Goal: Navigation & Orientation: Find specific page/section

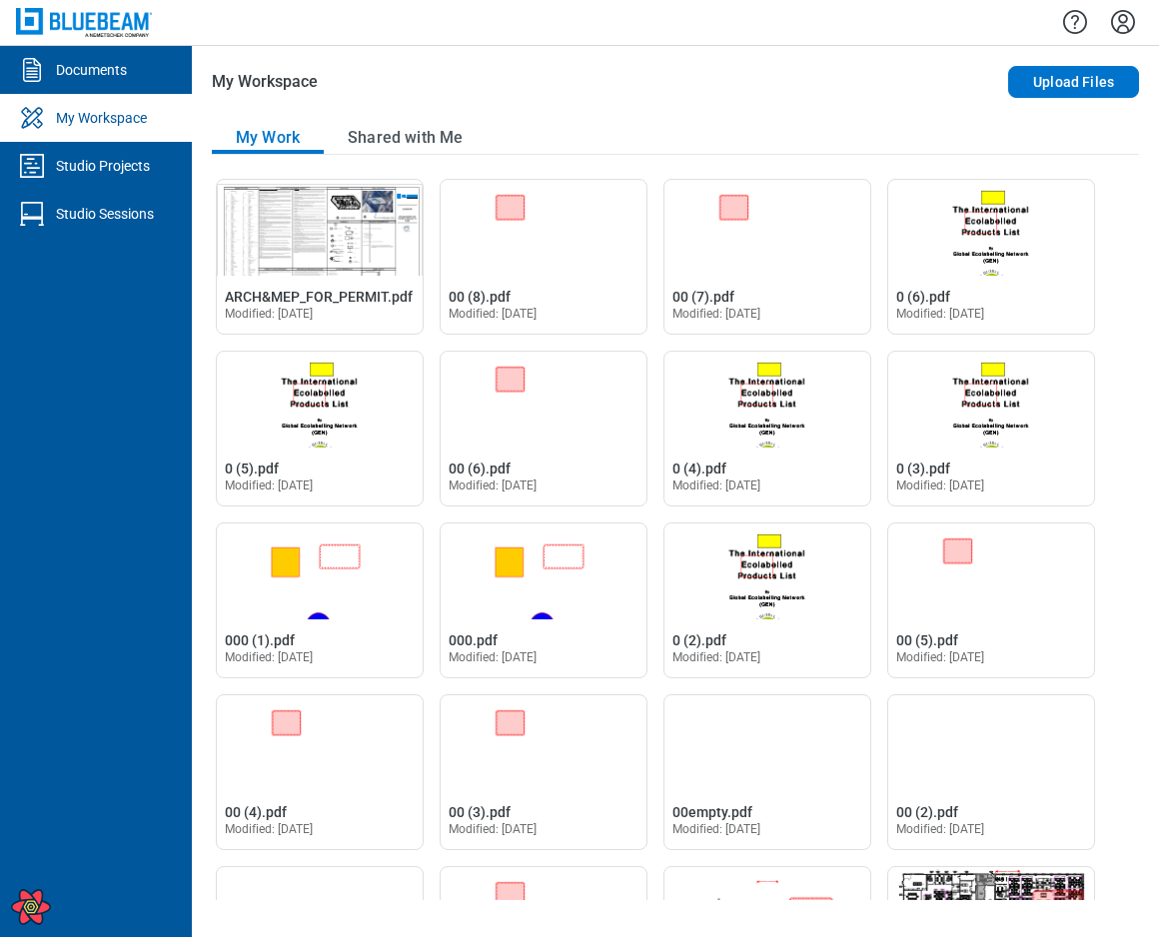
click at [113, 340] on ul "Documents My Workspace Studio Projects Studio Sessions" at bounding box center [96, 491] width 192 height 891
click at [89, 400] on ul "Documents My Workspace Studio Projects Studio Sessions" at bounding box center [96, 491] width 192 height 891
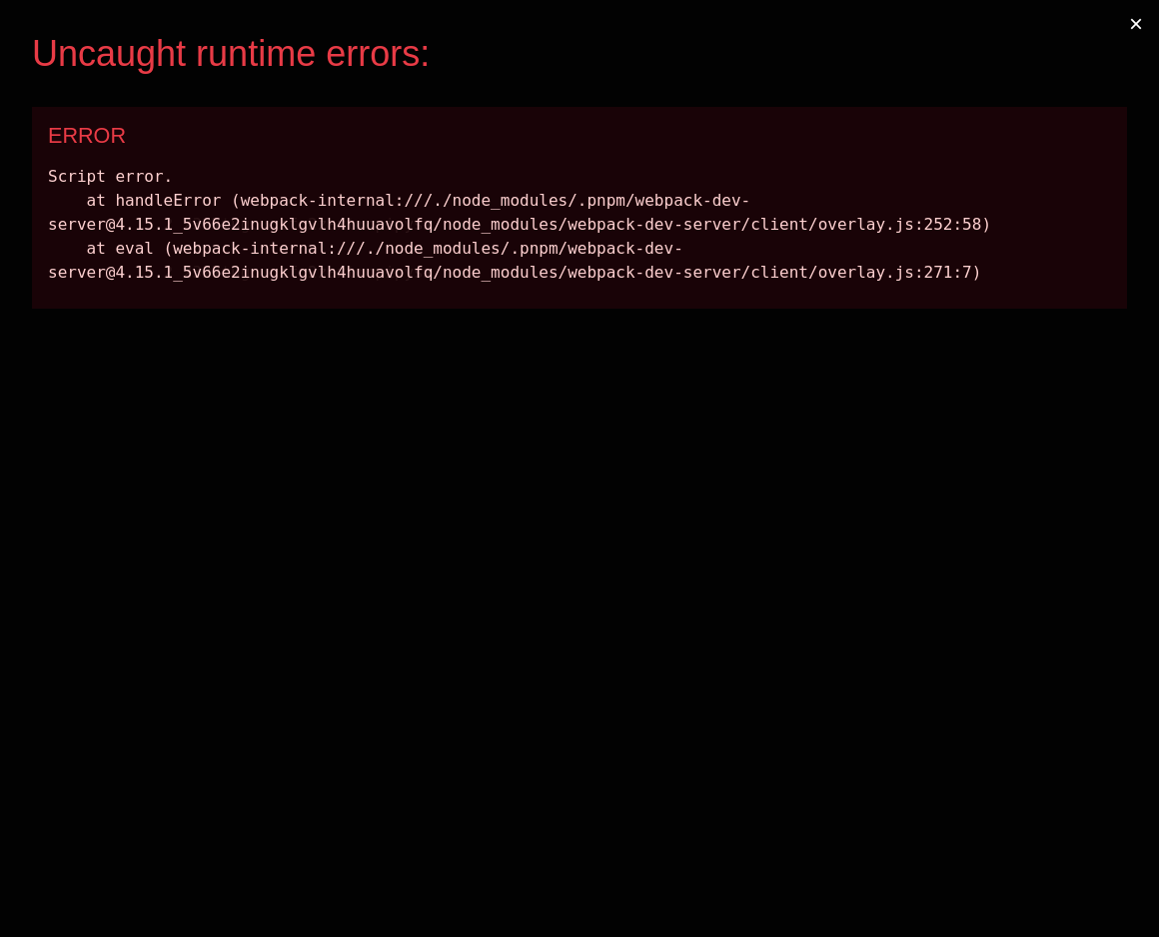
click at [1139, 25] on button "×" at bounding box center [1136, 24] width 46 height 48
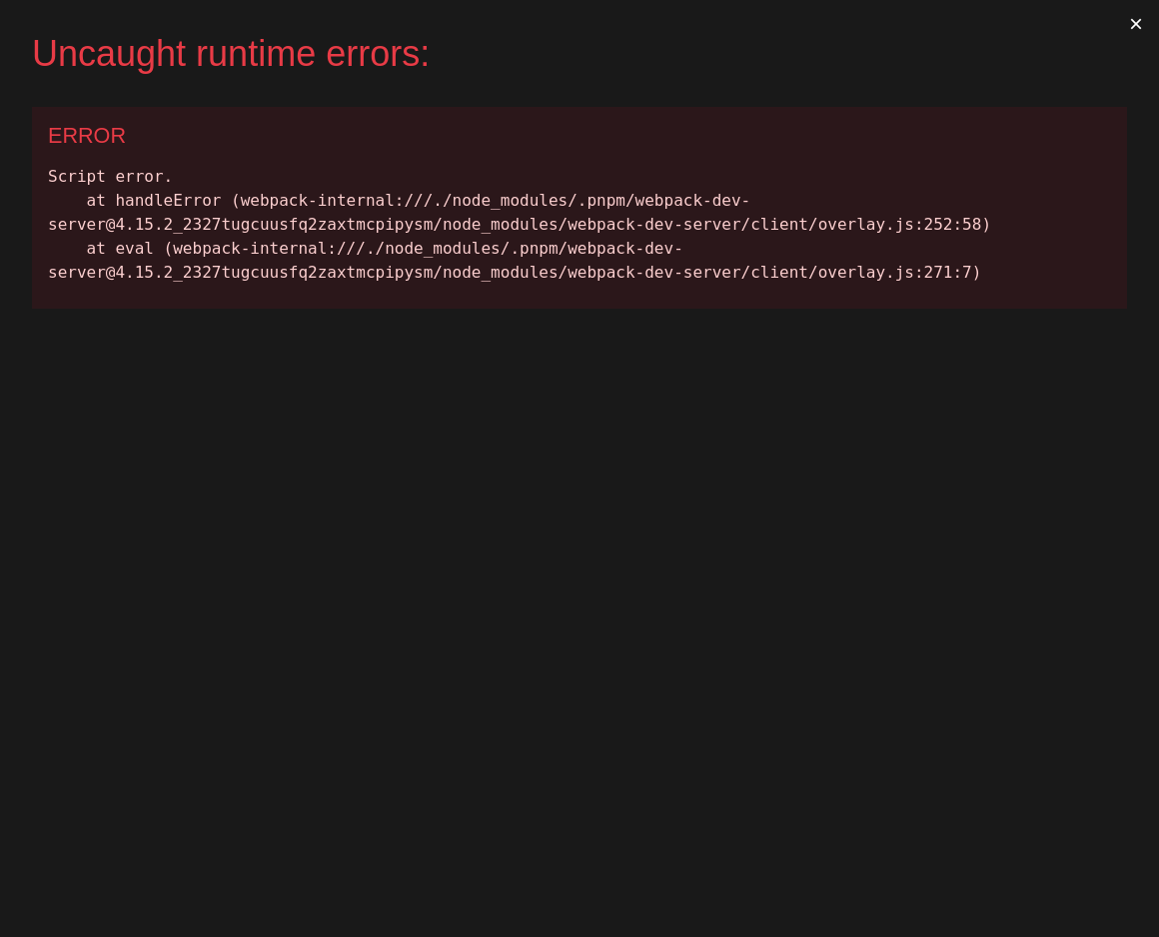
click at [1139, 20] on button "×" at bounding box center [1136, 24] width 46 height 48
